Goal: Information Seeking & Learning: Learn about a topic

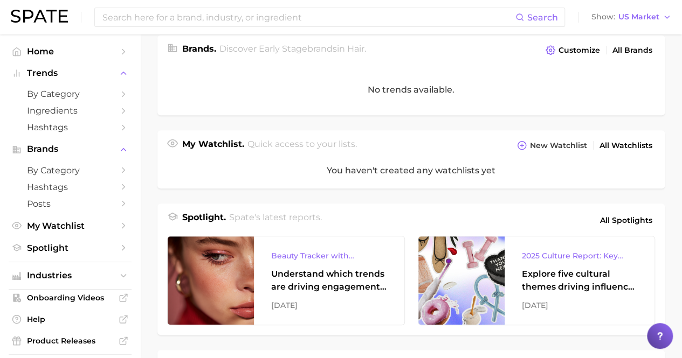
scroll to position [377, 0]
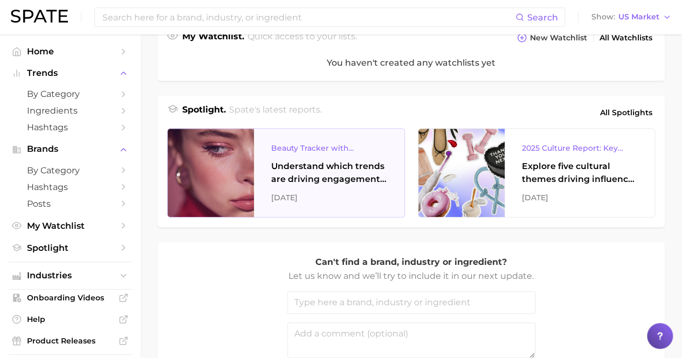
click at [333, 177] on div "Understand which trends are driving engagement across platforms in the skin, ha…" at bounding box center [329, 173] width 116 height 26
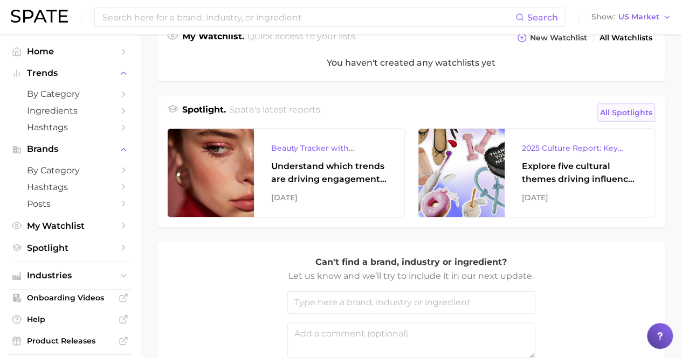
click at [618, 106] on span "All Spotlights" at bounding box center [626, 112] width 52 height 13
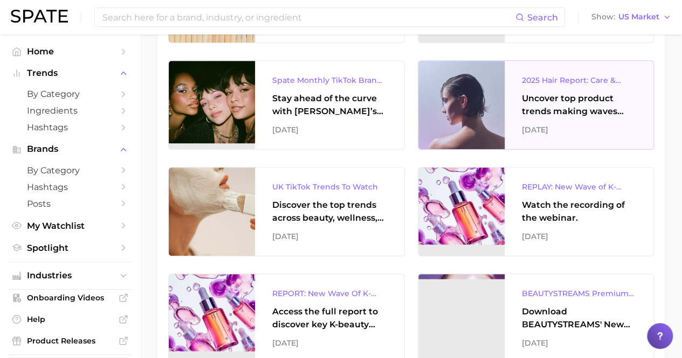
scroll to position [485, 0]
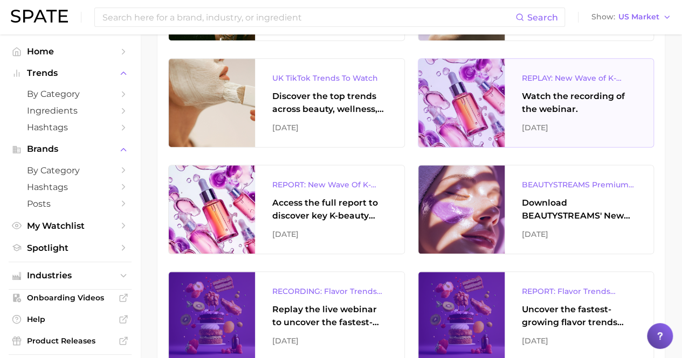
click at [571, 73] on div "REPLAY: New Wave of K-Beauty" at bounding box center [579, 78] width 115 height 13
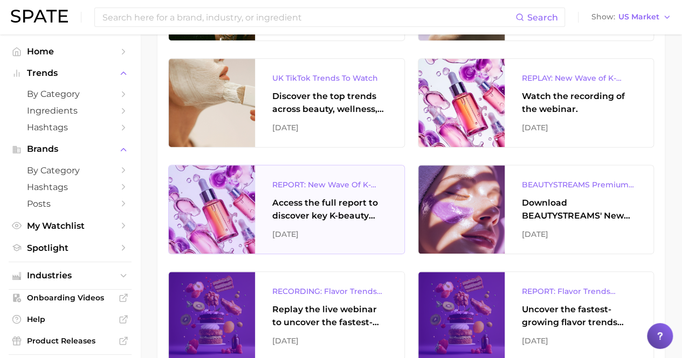
click at [309, 209] on div "Access the full report to discover key K-beauty trends influencing [DATE] beaut…" at bounding box center [329, 210] width 115 height 26
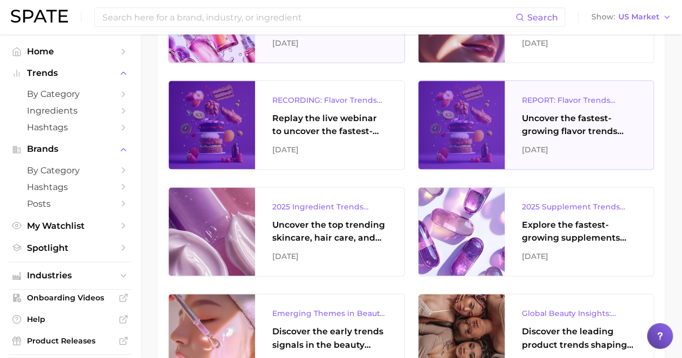
scroll to position [701, 0]
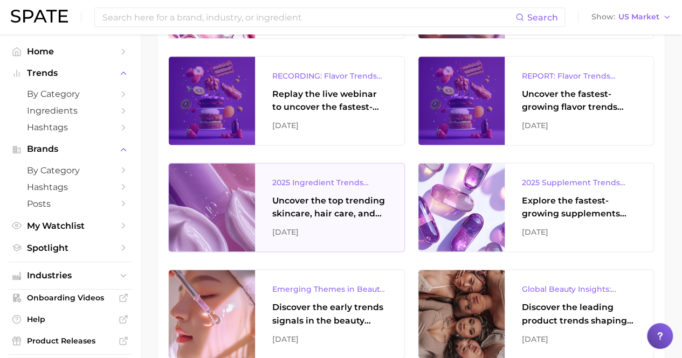
click at [313, 201] on div "Uncover the top trending skincare, hair care, and body care ingredients capturi…" at bounding box center [329, 208] width 115 height 26
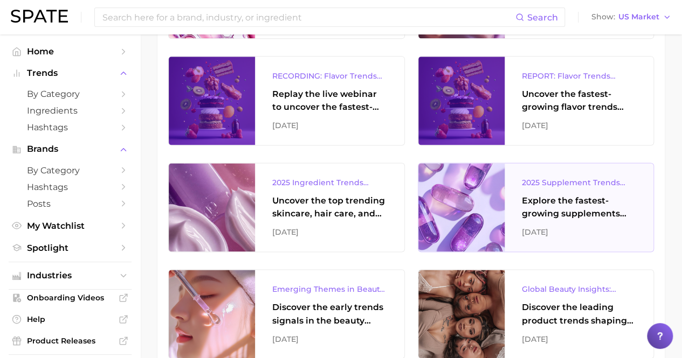
click at [585, 207] on div "Explore the fastest-growing supplements and the top wellness concerns driving c…" at bounding box center [579, 208] width 115 height 26
